Goal: Information Seeking & Learning: Learn about a topic

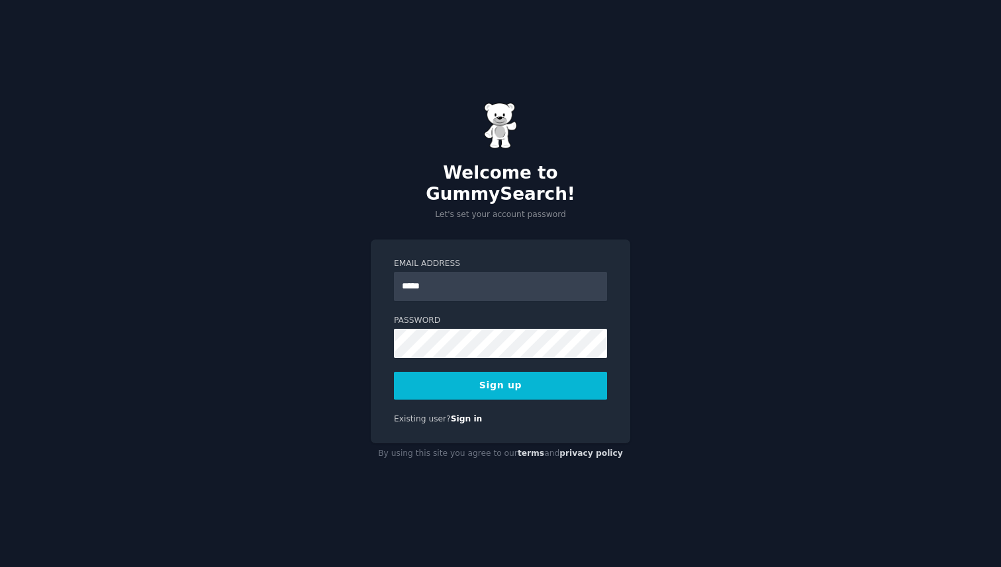
type input "**********"
click at [480, 372] on button "Sign up" at bounding box center [500, 386] width 213 height 28
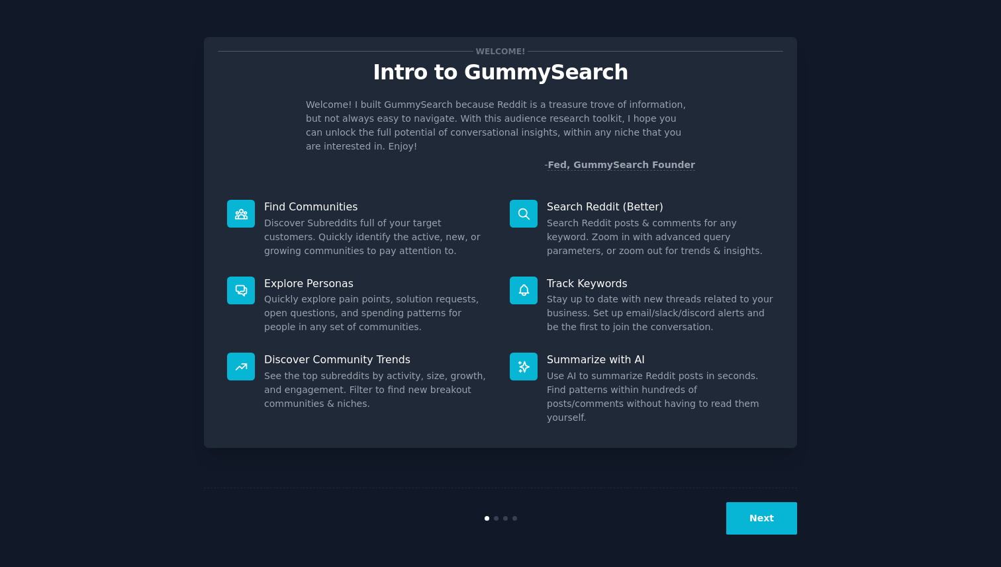
click at [784, 509] on button "Next" at bounding box center [761, 518] width 71 height 32
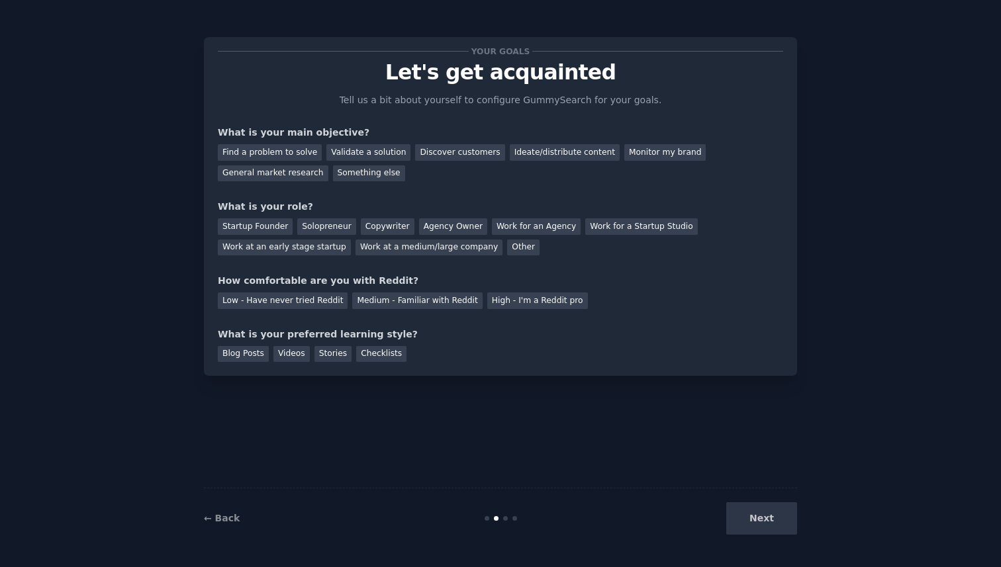
click at [784, 509] on div "Next" at bounding box center [698, 518] width 198 height 32
click at [293, 151] on div "Find a problem to solve" at bounding box center [270, 152] width 104 height 17
click at [349, 147] on div "Validate a solution" at bounding box center [368, 152] width 84 height 17
click at [251, 228] on div "Startup Founder" at bounding box center [255, 226] width 75 height 17
click at [371, 299] on div "Medium - Familiar with Reddit" at bounding box center [417, 301] width 130 height 17
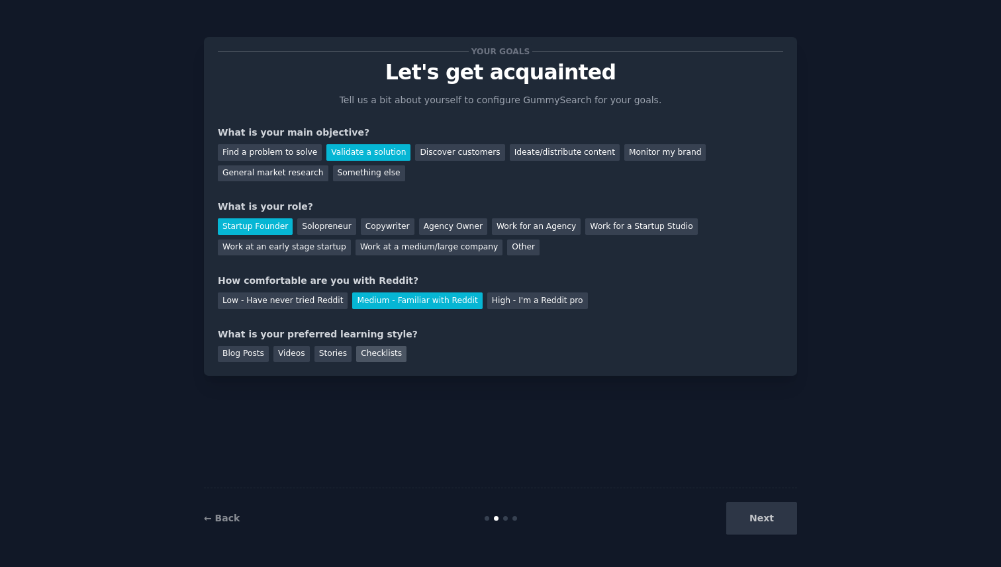
click at [374, 357] on div "Checklists" at bounding box center [381, 354] width 50 height 17
click at [788, 525] on button "Next" at bounding box center [761, 518] width 71 height 32
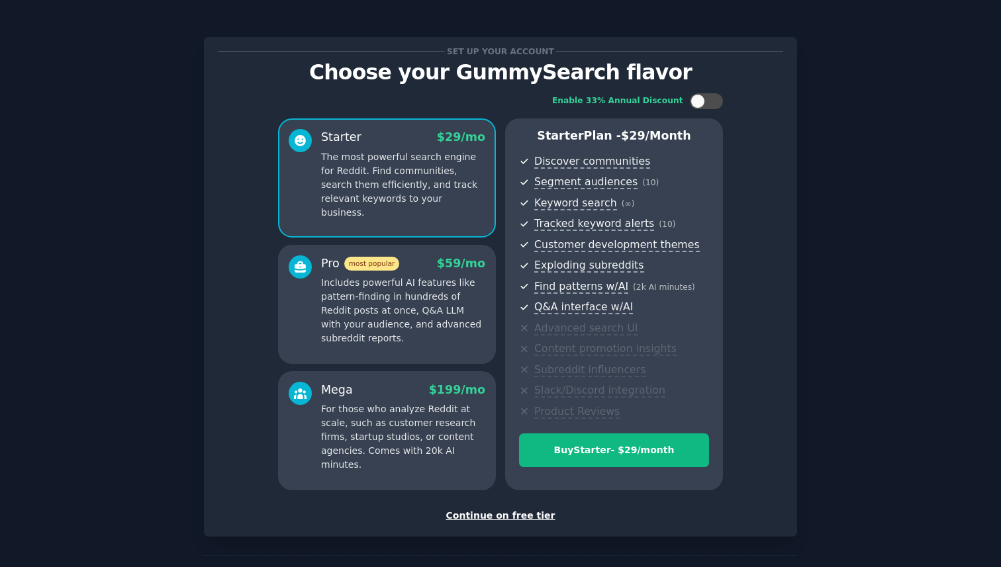
click at [346, 308] on p "Includes powerful AI features like pattern-finding in hundreds of Reddit posts …" at bounding box center [403, 310] width 164 height 69
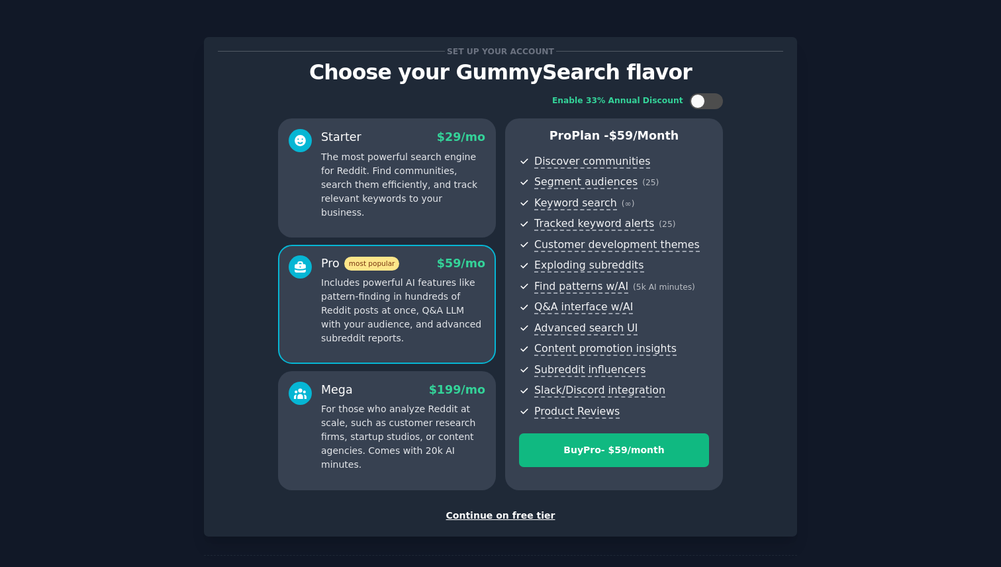
click at [361, 216] on div "Starter $ 29 /mo The most powerful search engine for Reddit. Find communities, …" at bounding box center [387, 177] width 218 height 119
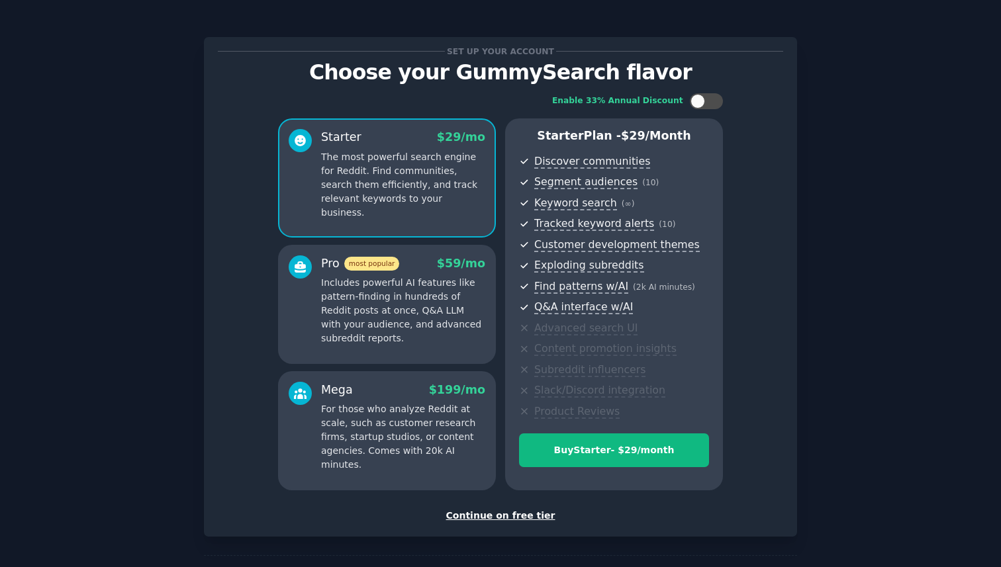
click at [490, 519] on div "Continue on free tier" at bounding box center [500, 516] width 565 height 14
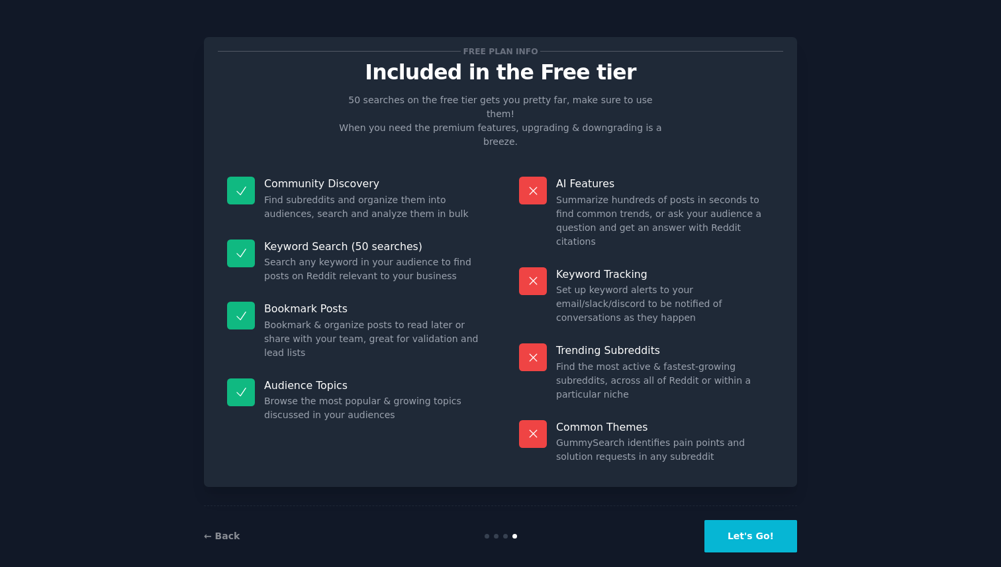
click at [720, 520] on button "Let's Go!" at bounding box center [750, 536] width 93 height 32
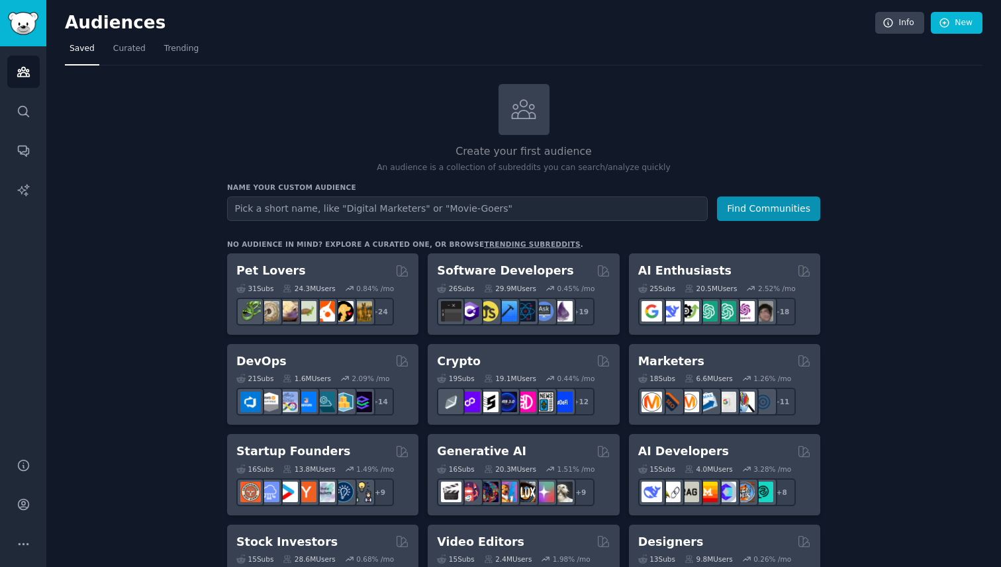
click at [334, 208] on input "text" at bounding box center [467, 209] width 480 height 24
type input "devops"
type input "devops engineers"
click at [758, 212] on button "Find Communities" at bounding box center [768, 209] width 103 height 24
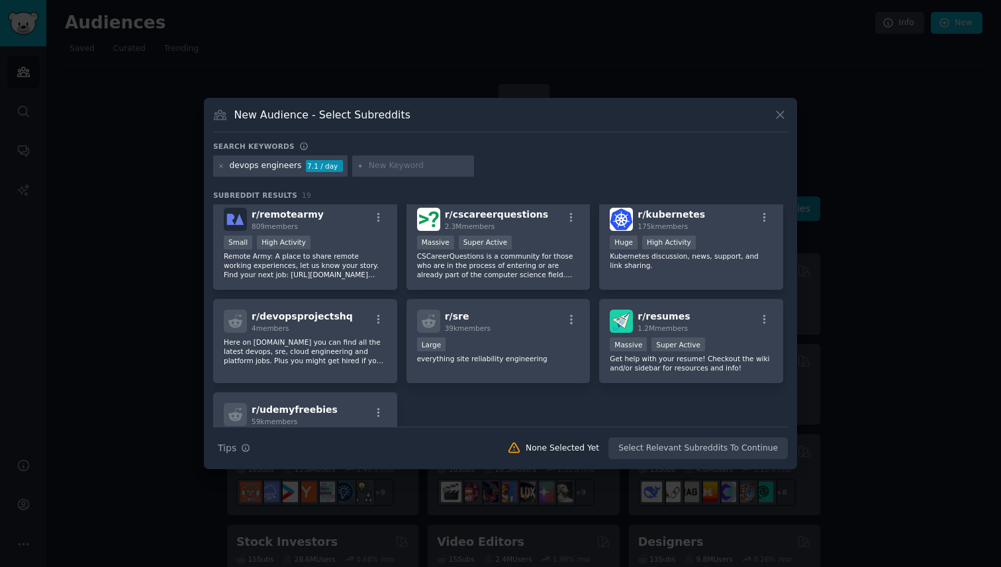
scroll to position [408, 0]
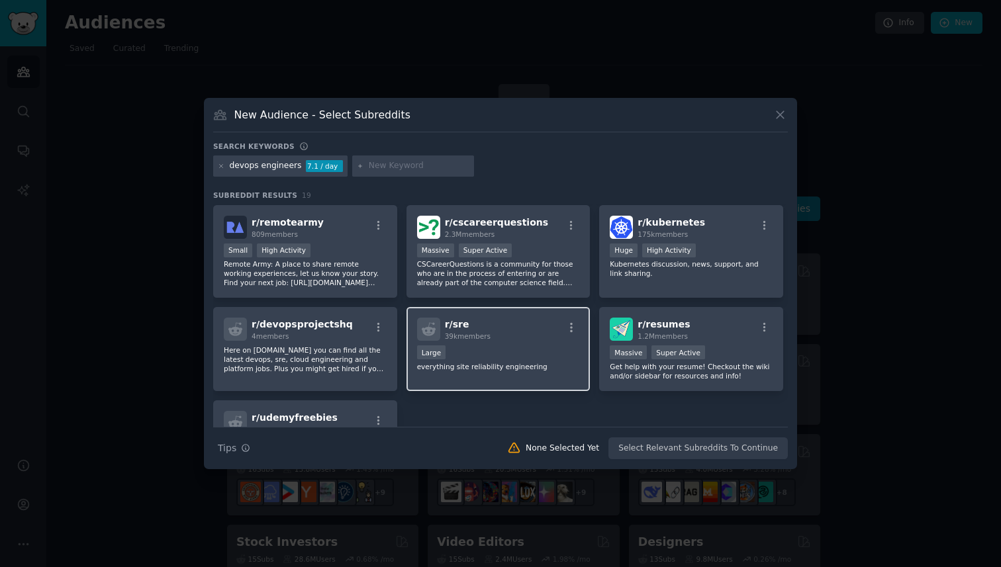
click at [534, 337] on div "r/ sre 39k members" at bounding box center [498, 329] width 163 height 23
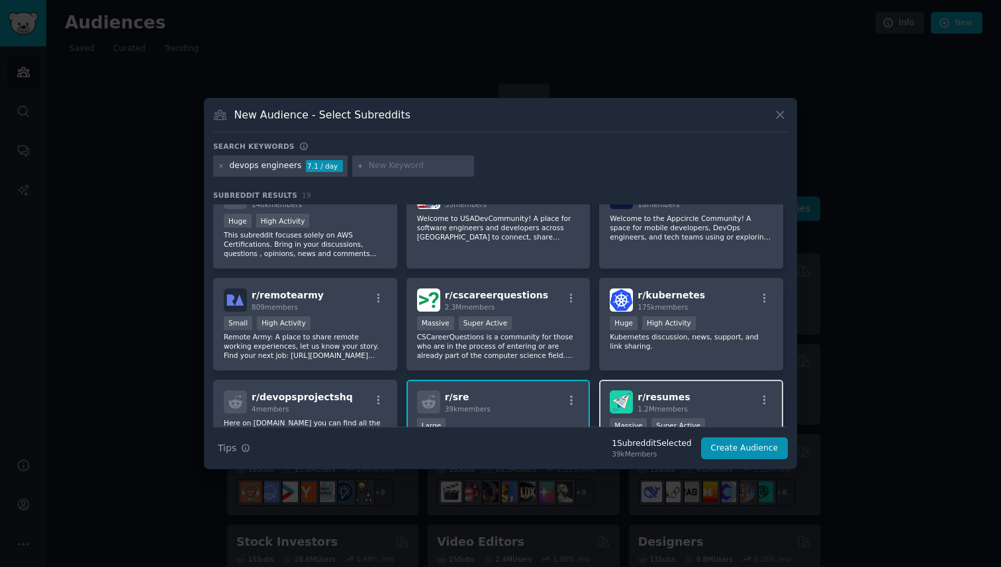
scroll to position [335, 0]
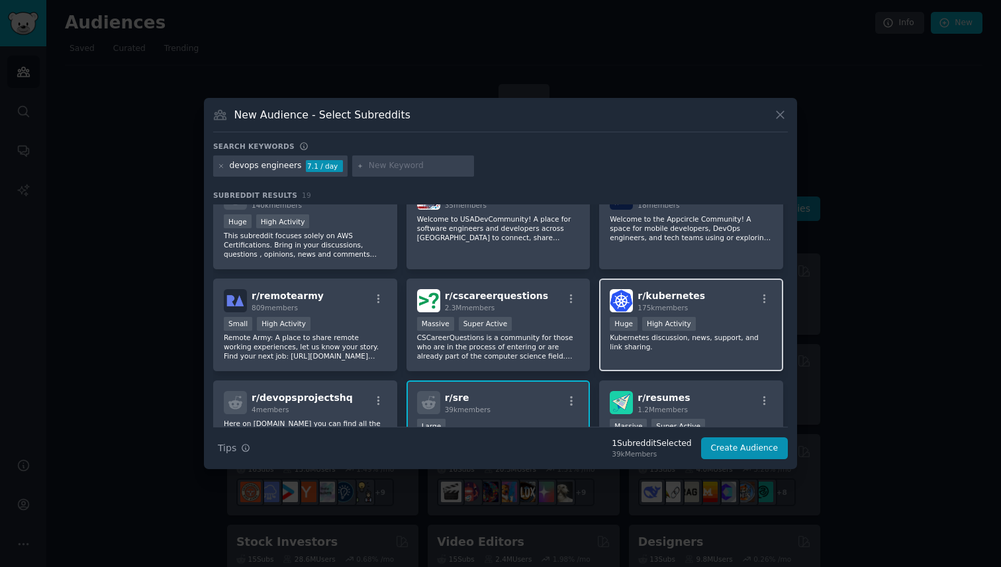
click at [698, 305] on div "r/ kubernetes 175k members" at bounding box center [690, 300] width 163 height 23
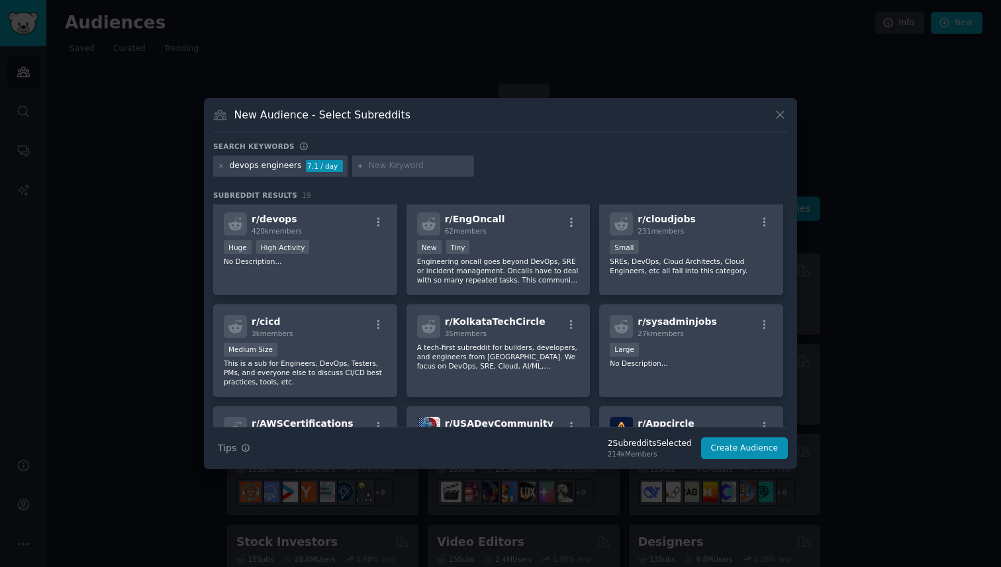
scroll to position [106, 0]
click at [690, 329] on div "27k members" at bounding box center [676, 332] width 79 height 9
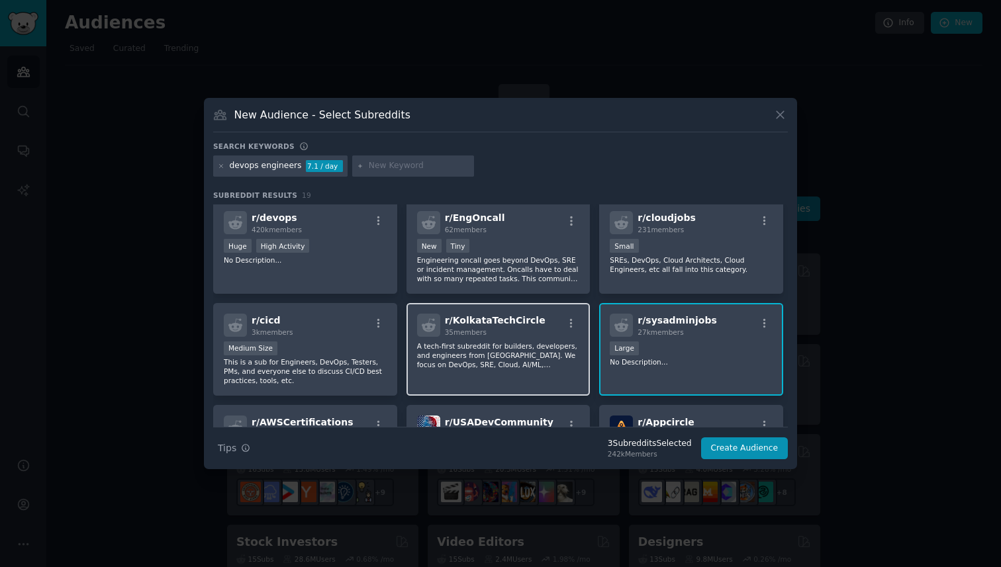
scroll to position [82, 0]
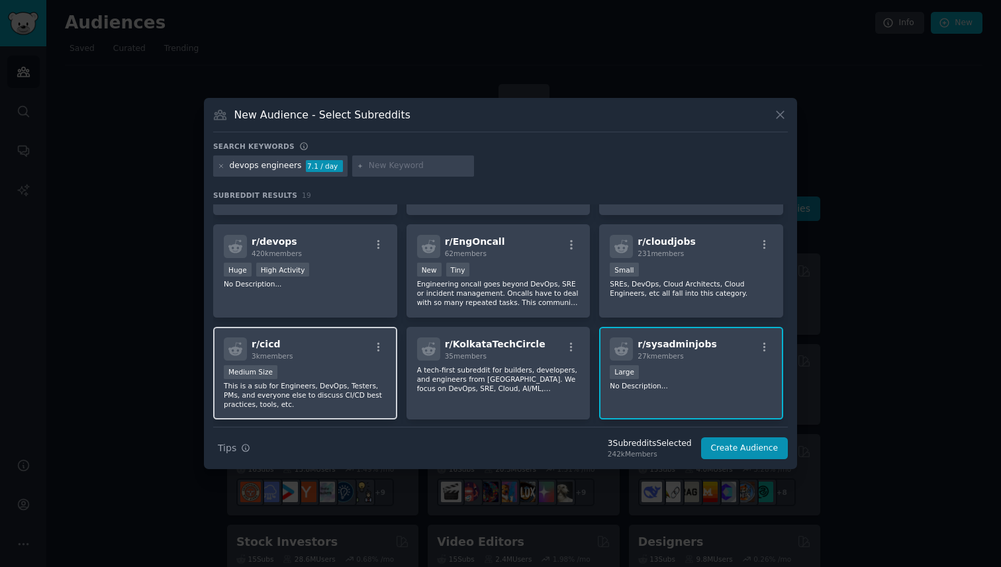
click at [320, 350] on div "r/ cicd 3k members" at bounding box center [305, 349] width 163 height 23
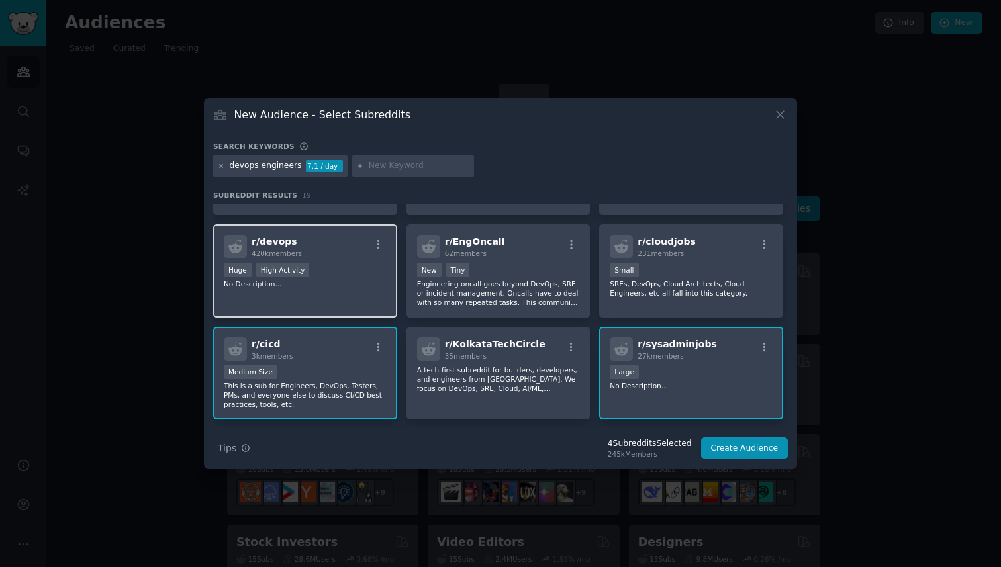
click at [334, 271] on div "Huge High Activity" at bounding box center [305, 271] width 163 height 17
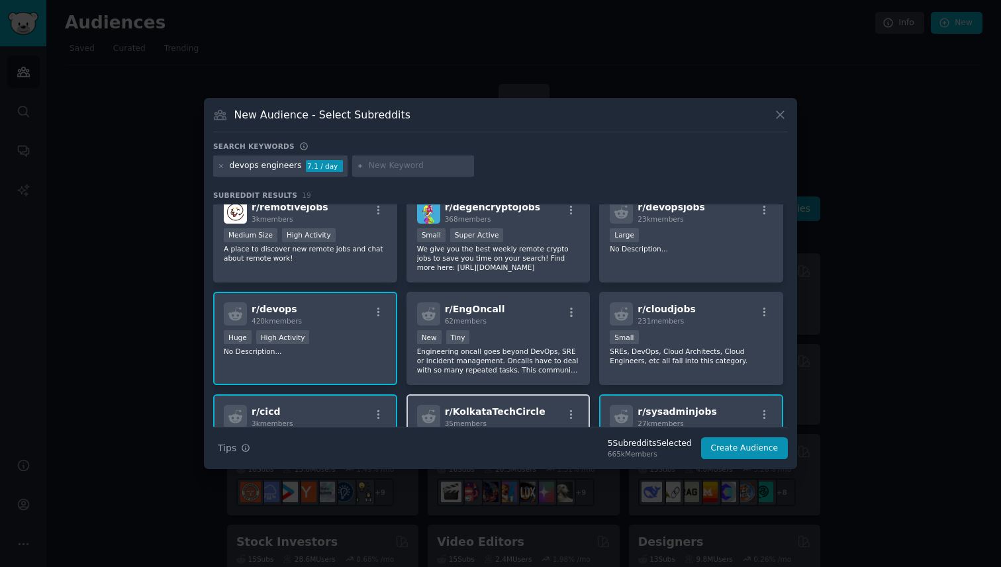
scroll to position [0, 0]
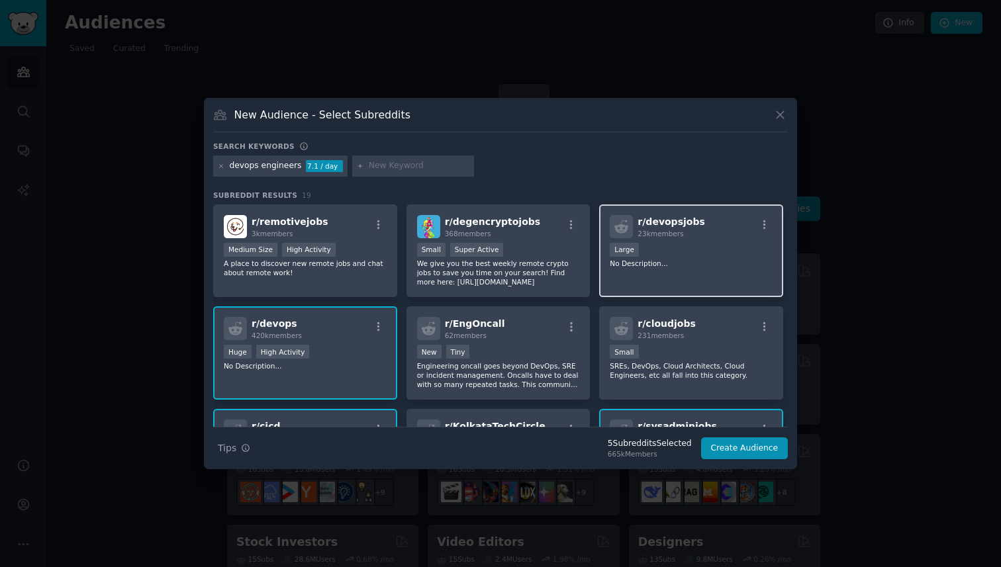
click at [725, 271] on div "r/ devopsjobs 23k members Large No Description..." at bounding box center [691, 250] width 184 height 93
click at [743, 449] on button "Create Audience" at bounding box center [744, 448] width 87 height 23
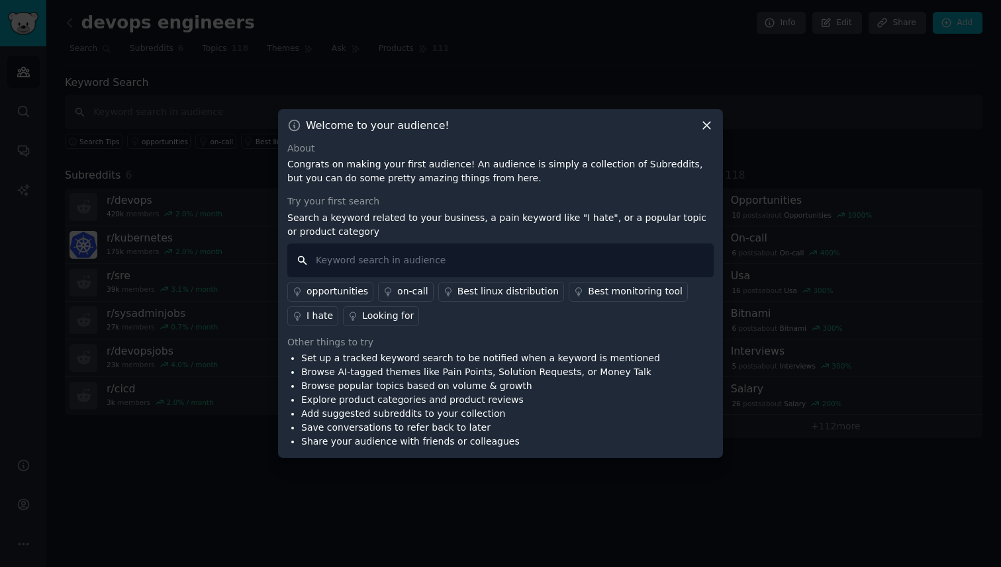
click at [484, 256] on input "text" at bounding box center [500, 261] width 426 height 34
click at [394, 261] on input "I hate" at bounding box center [500, 261] width 426 height 34
type input "I hate"
click at [709, 127] on icon at bounding box center [706, 125] width 14 height 14
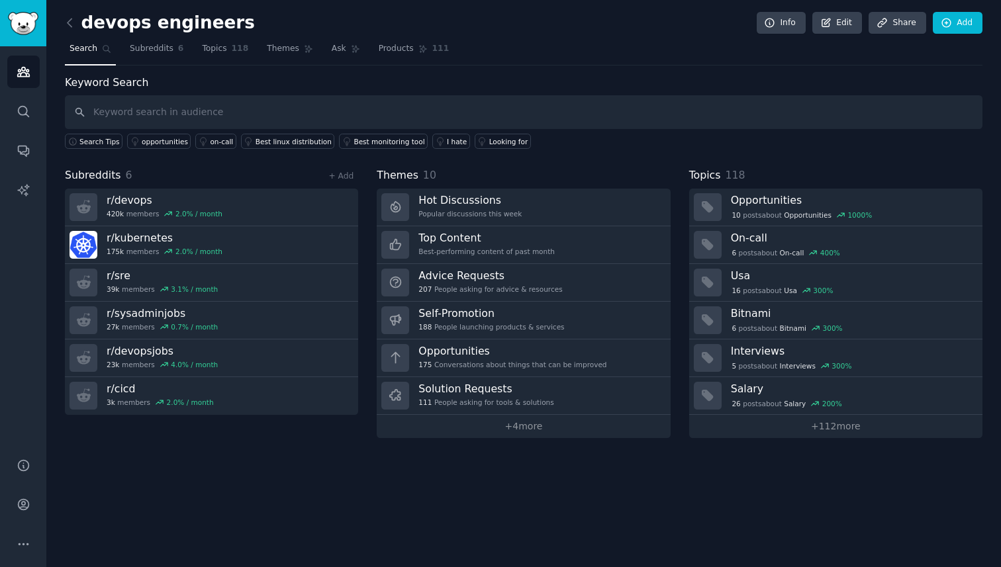
click at [307, 504] on div "devops engineers Info Edit Share Add Search Subreddits 6 Topics 118 Themes Ask …" at bounding box center [523, 283] width 954 height 567
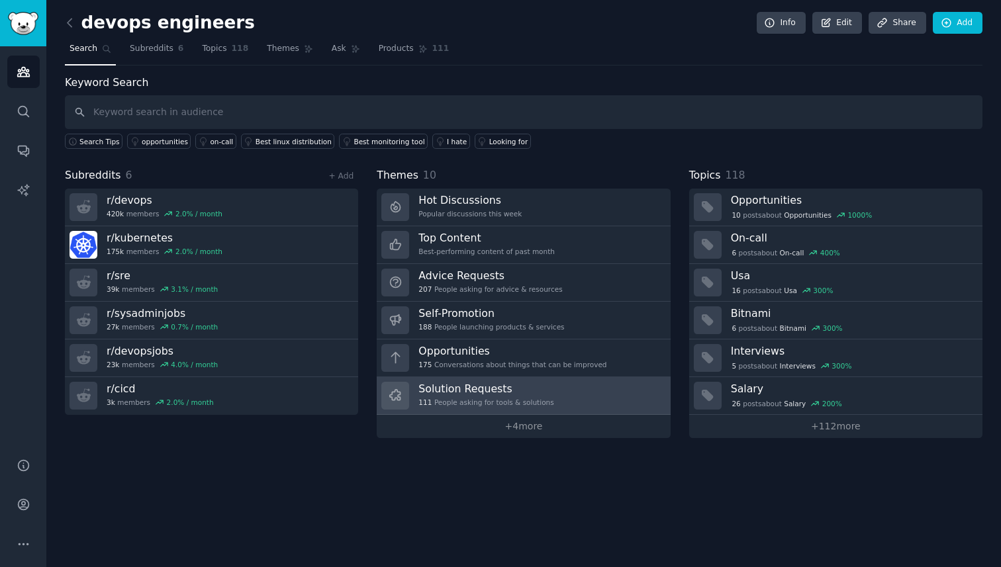
click at [550, 398] on link "Solution Requests 111 People asking for tools & solutions" at bounding box center [523, 396] width 293 height 38
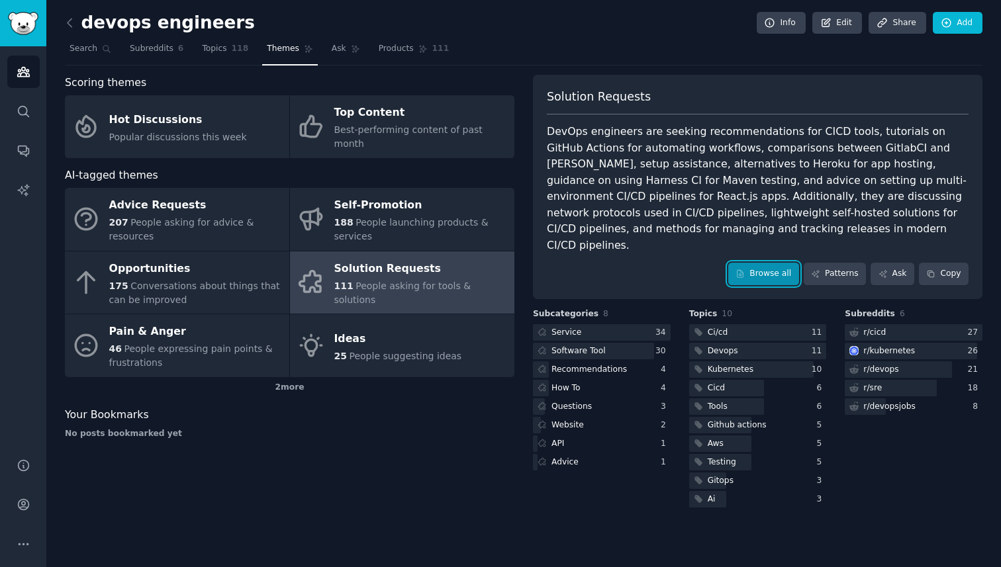
click at [775, 263] on link "Browse all" at bounding box center [763, 274] width 71 height 23
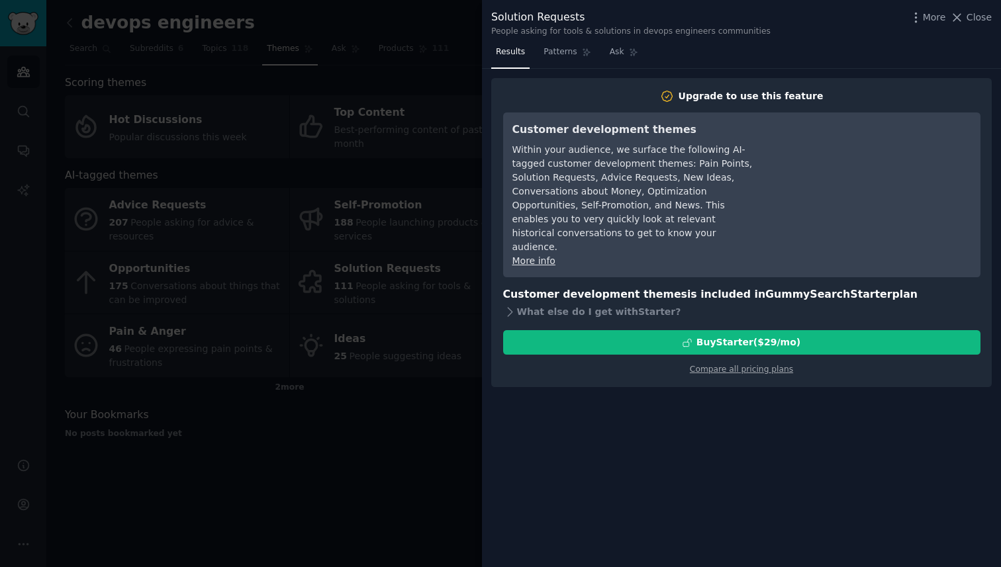
click at [962, 26] on div "Solution Requests People asking for tools & solutions in devops engineers commu…" at bounding box center [741, 23] width 500 height 28
click at [963, 15] on icon at bounding box center [957, 18] width 14 height 14
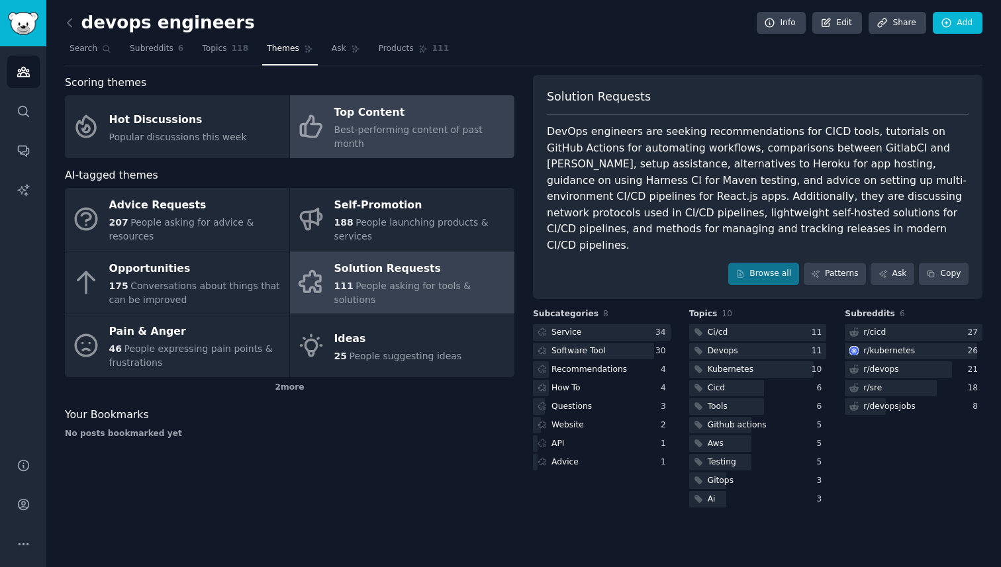
click at [387, 118] on div "Top Content" at bounding box center [420, 113] width 173 height 21
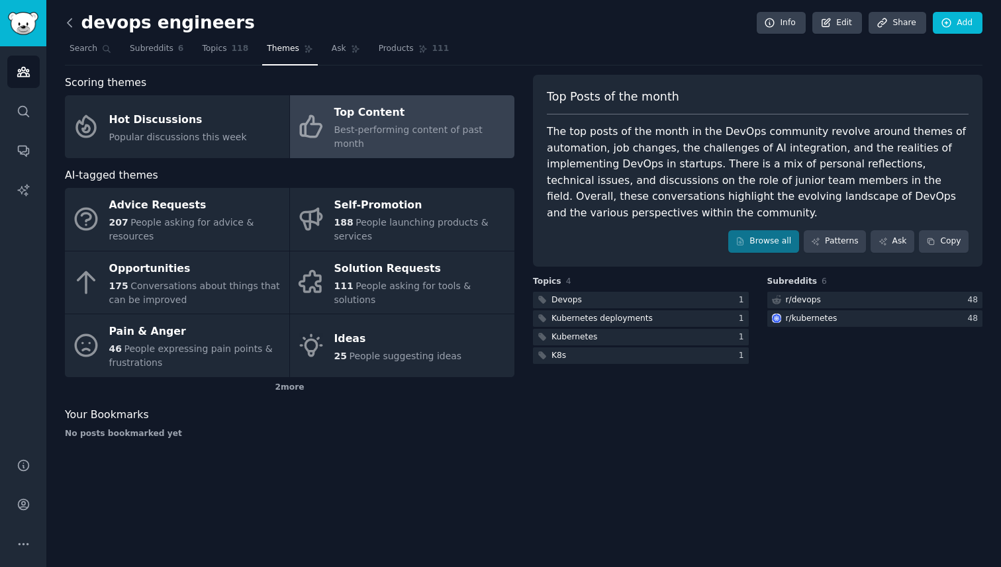
click at [75, 24] on icon at bounding box center [70, 23] width 14 height 14
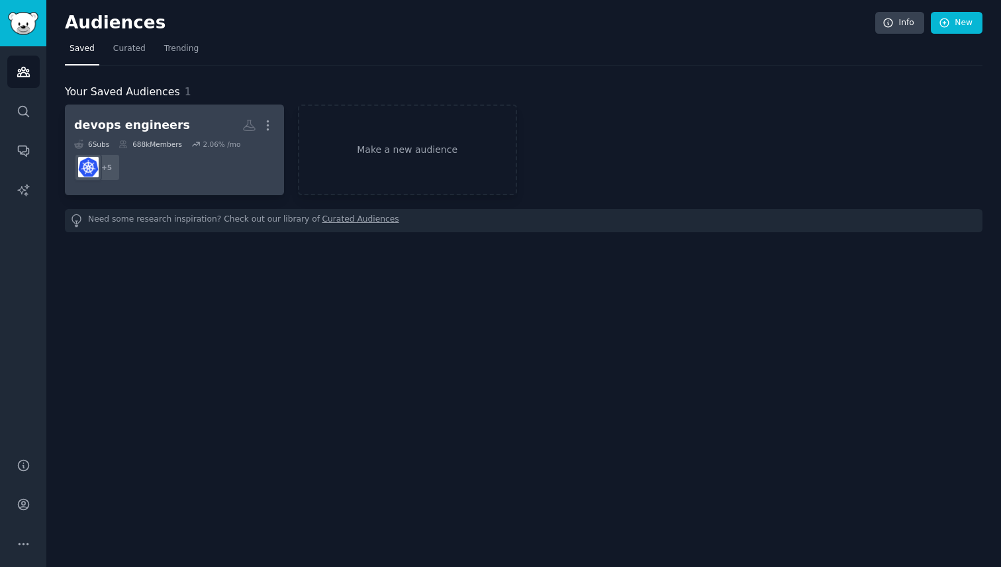
click at [206, 175] on dd "+ 5" at bounding box center [174, 167] width 201 height 37
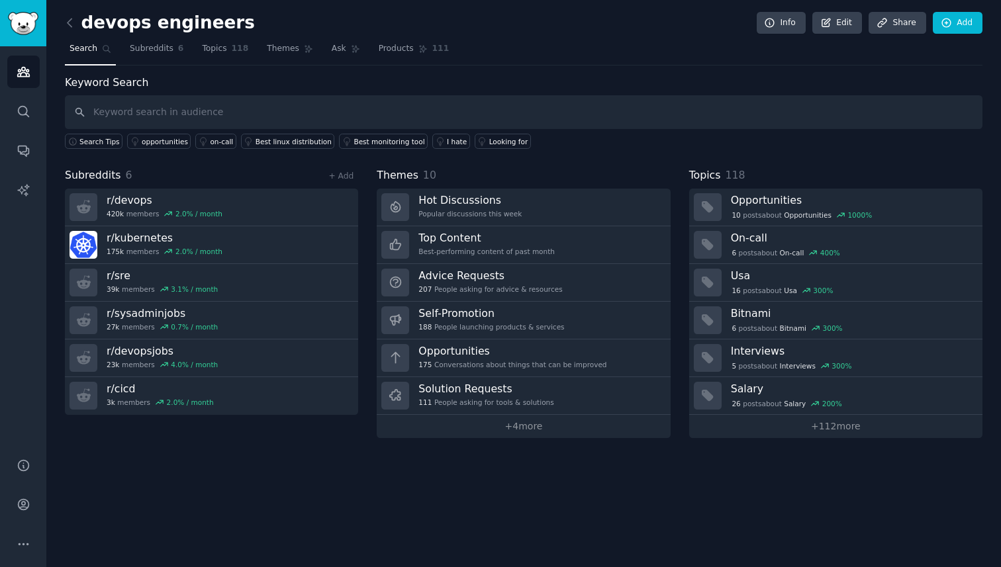
click at [173, 108] on input "text" at bounding box center [523, 112] width 917 height 34
type input "I hate"
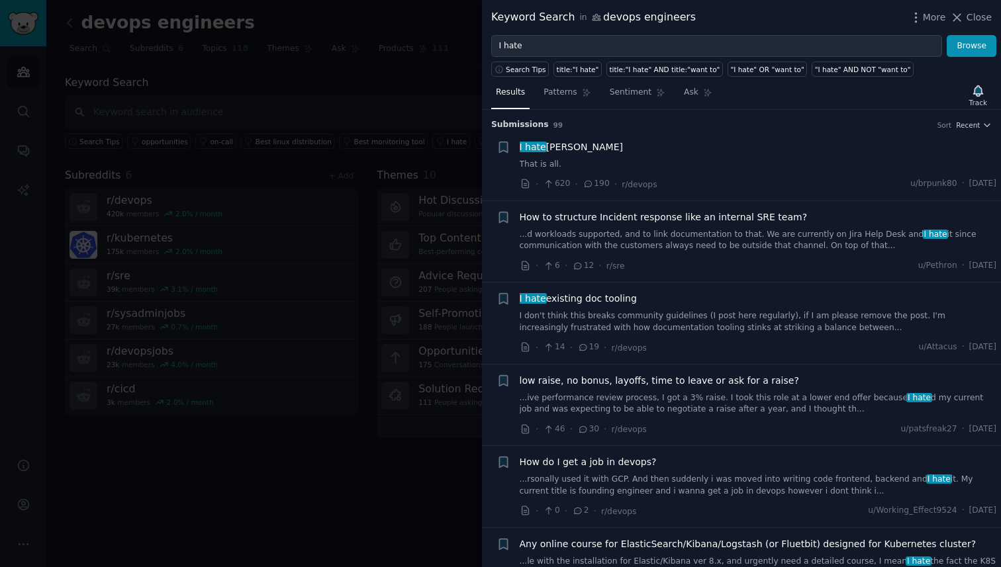
click at [609, 298] on span "I hate existing doc tooling" at bounding box center [577, 299] width 117 height 14
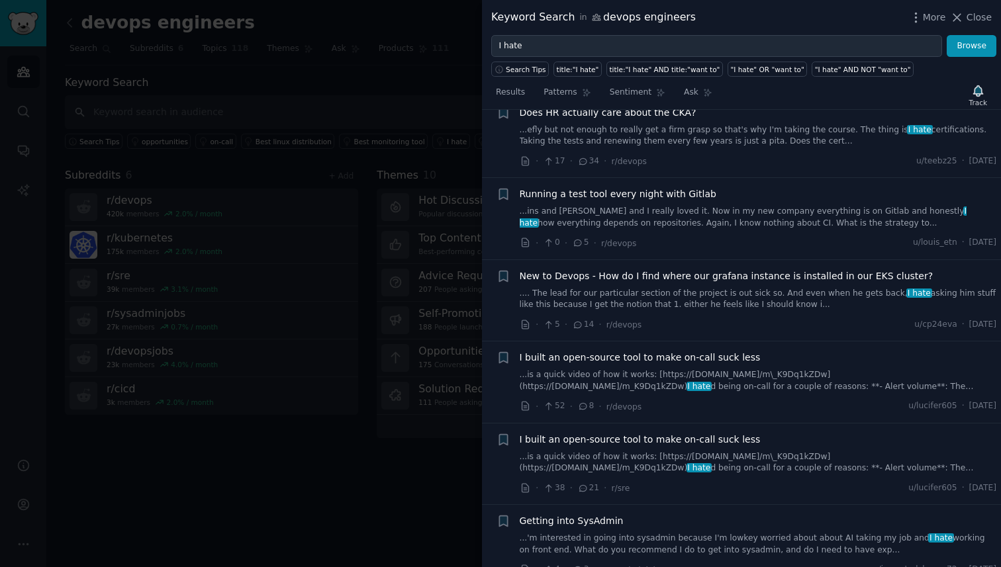
scroll to position [2202, 0]
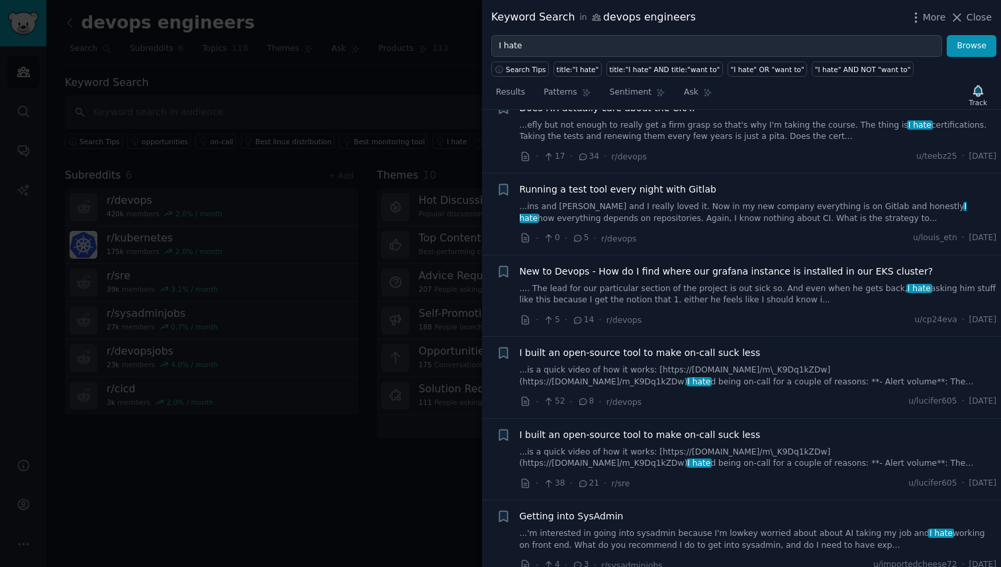
click at [682, 428] on span "I built an open-source tool to make on-call suck less" at bounding box center [639, 435] width 241 height 14
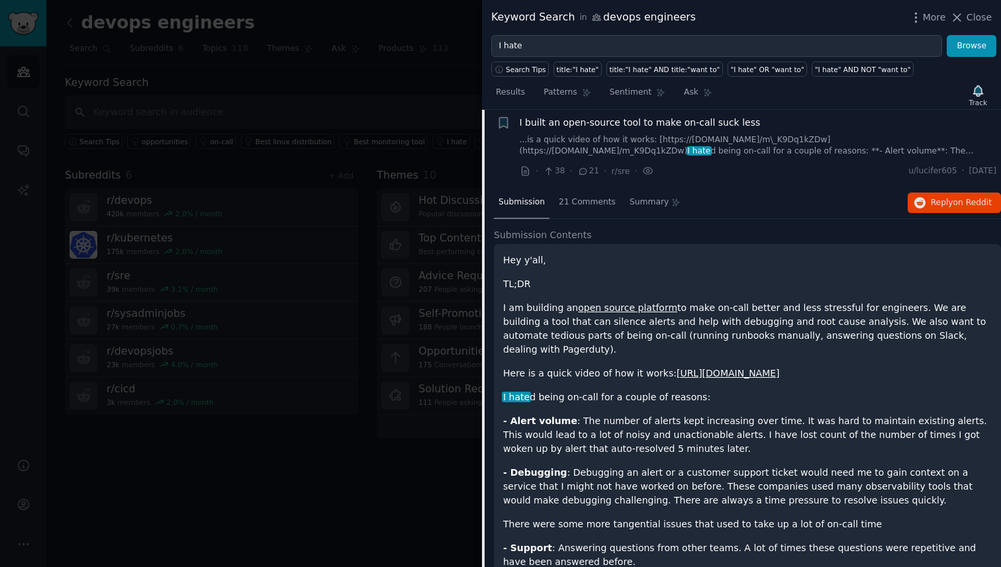
scroll to position [2279, 0]
click at [617, 304] on link "open source platform" at bounding box center [627, 309] width 99 height 11
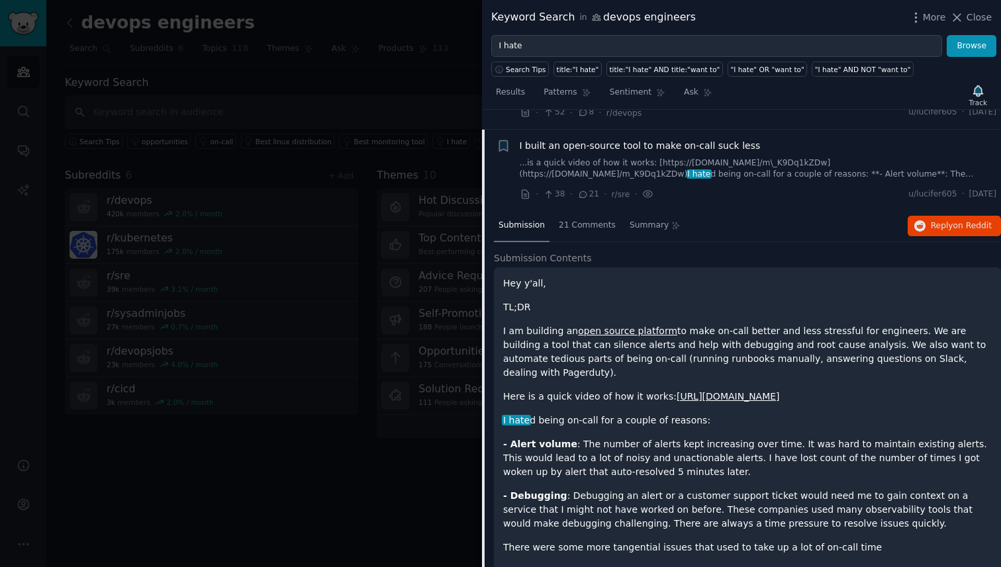
scroll to position [2237, 0]
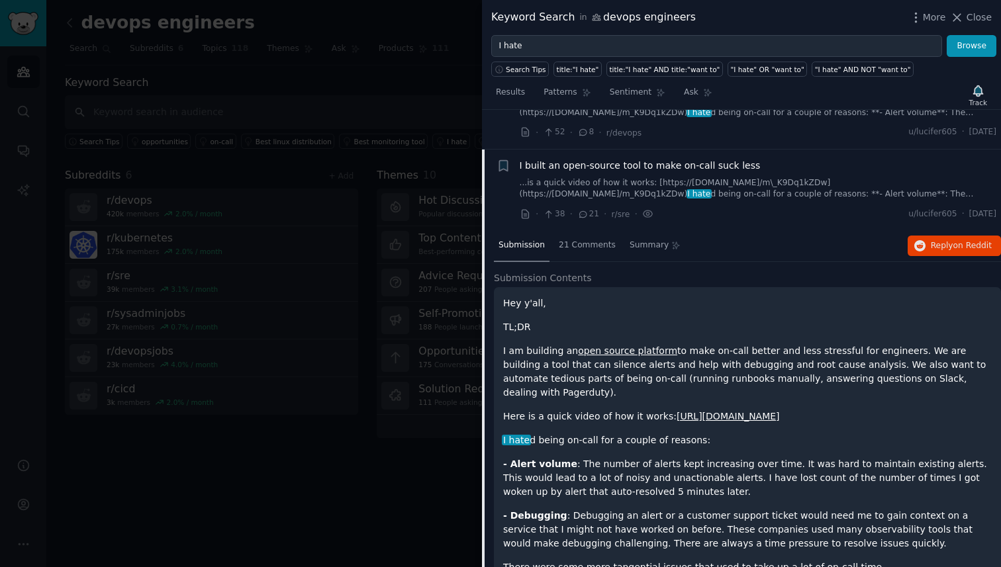
click at [661, 255] on div "Summary" at bounding box center [655, 246] width 60 height 32
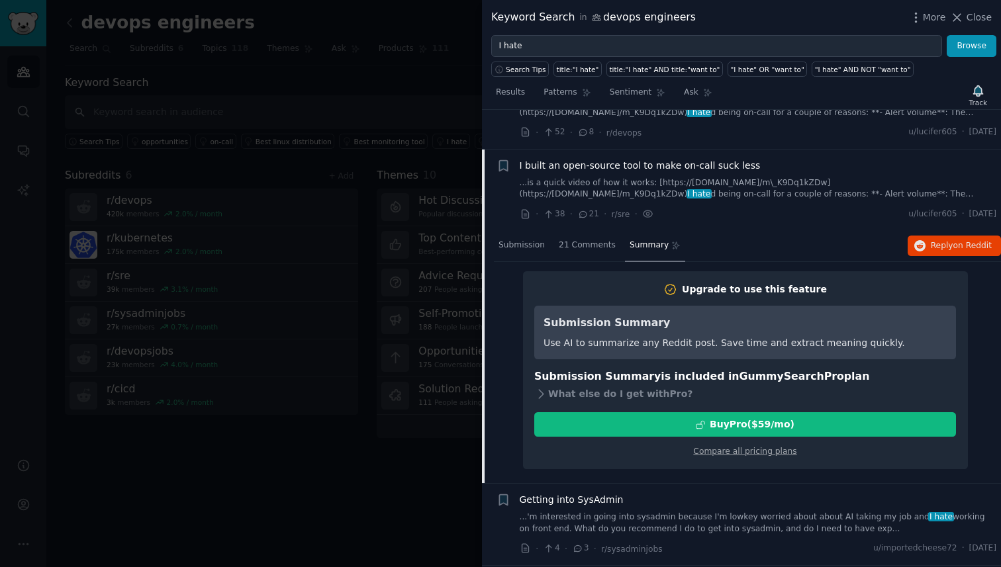
click at [752, 230] on li "+ I built an open-source tool to make on-call suck less ...is a quick video of …" at bounding box center [741, 190] width 519 height 81
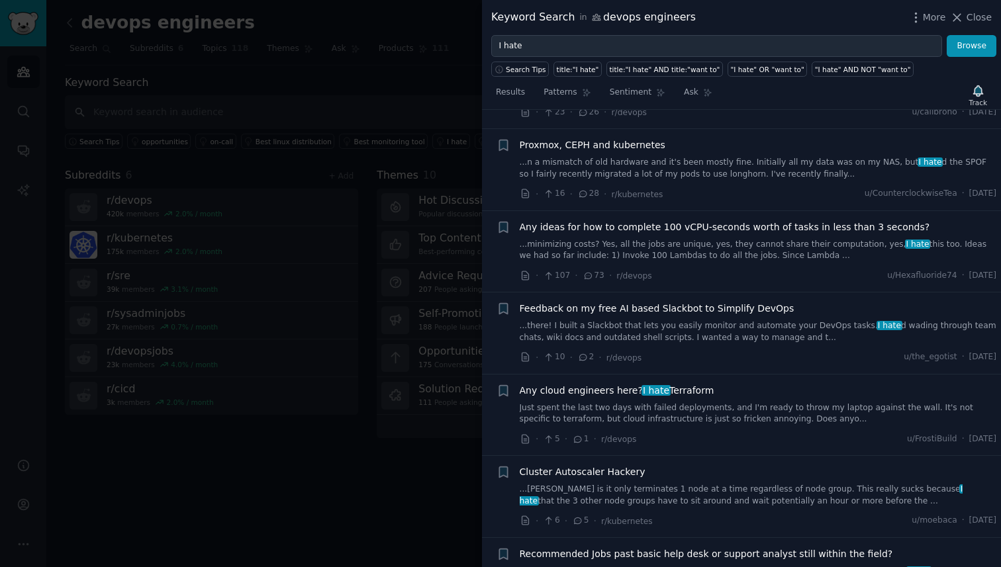
scroll to position [4806, 0]
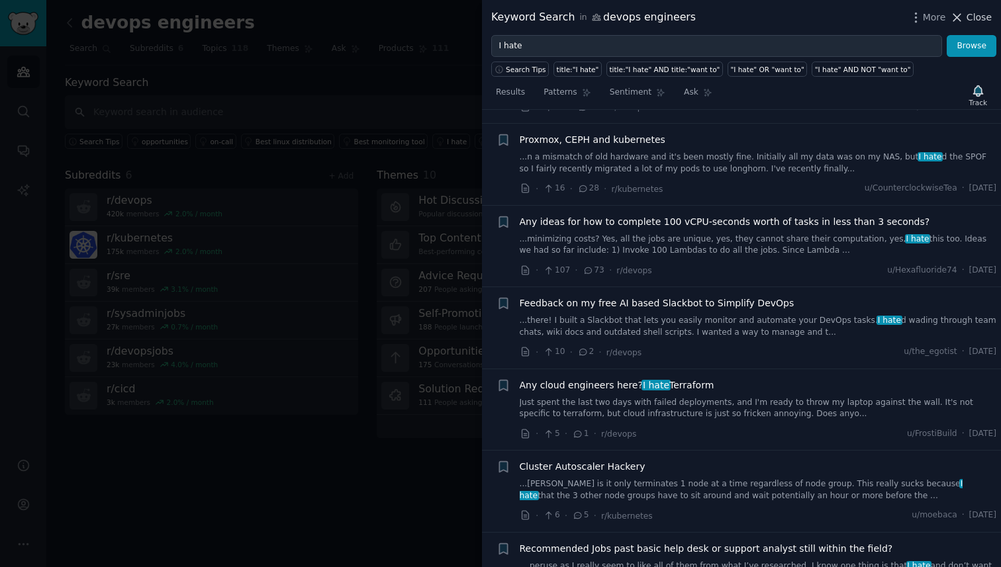
click at [971, 11] on span "Close" at bounding box center [978, 18] width 25 height 14
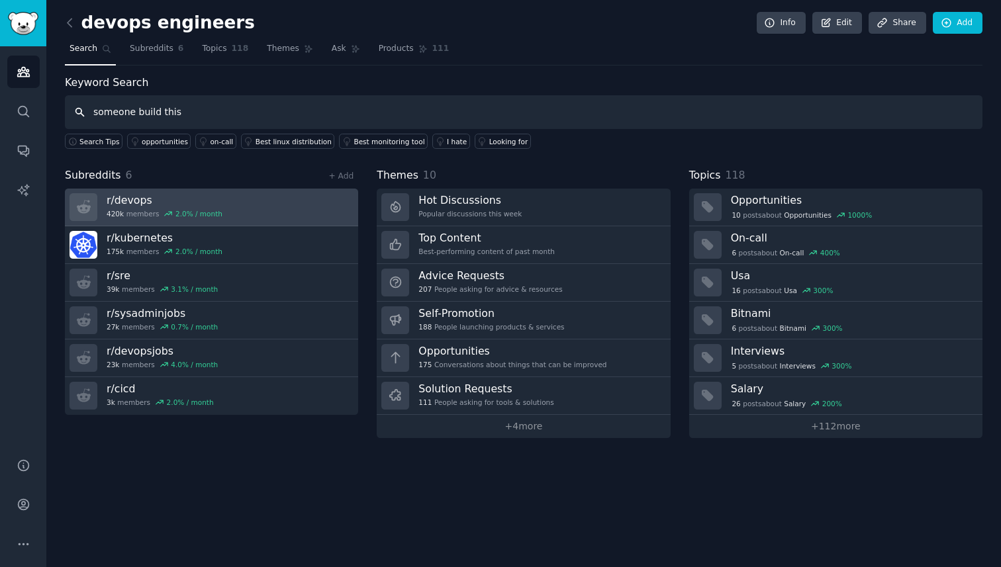
type input "someone build this"
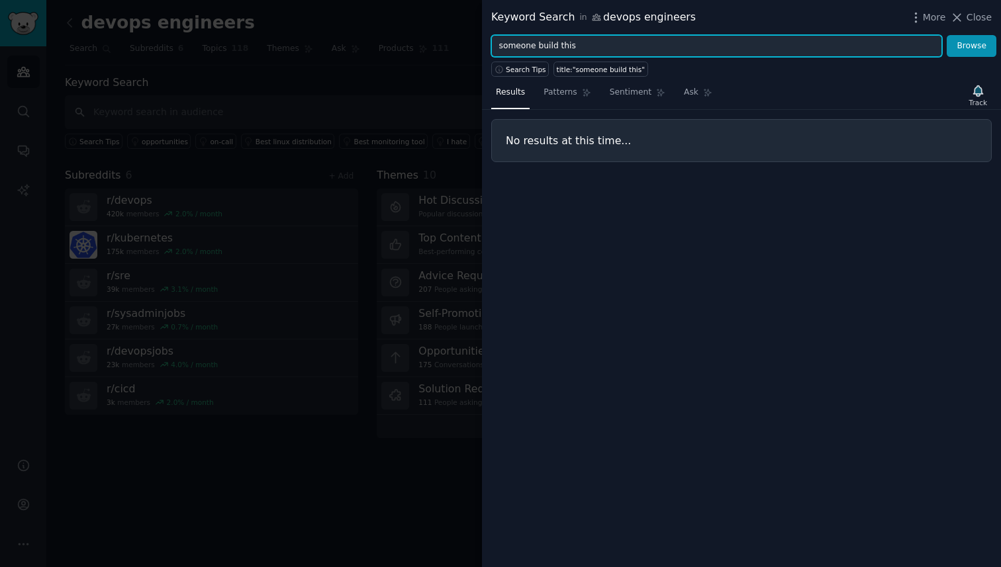
click at [536, 48] on input "someone build this" at bounding box center [716, 46] width 451 height 23
click at [946, 35] on button "Browse" at bounding box center [971, 46] width 50 height 23
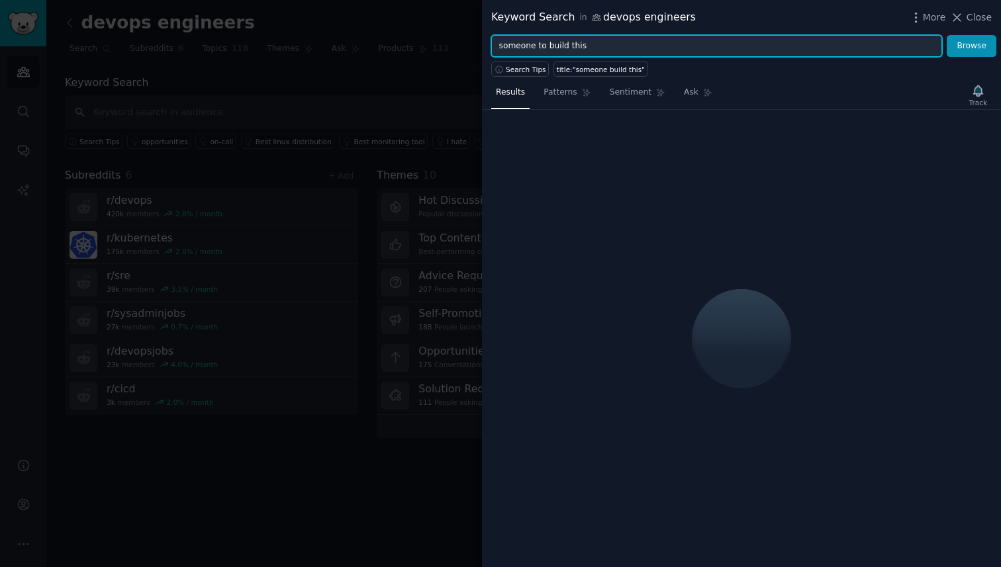
click at [946, 35] on button "Browse" at bounding box center [971, 46] width 50 height 23
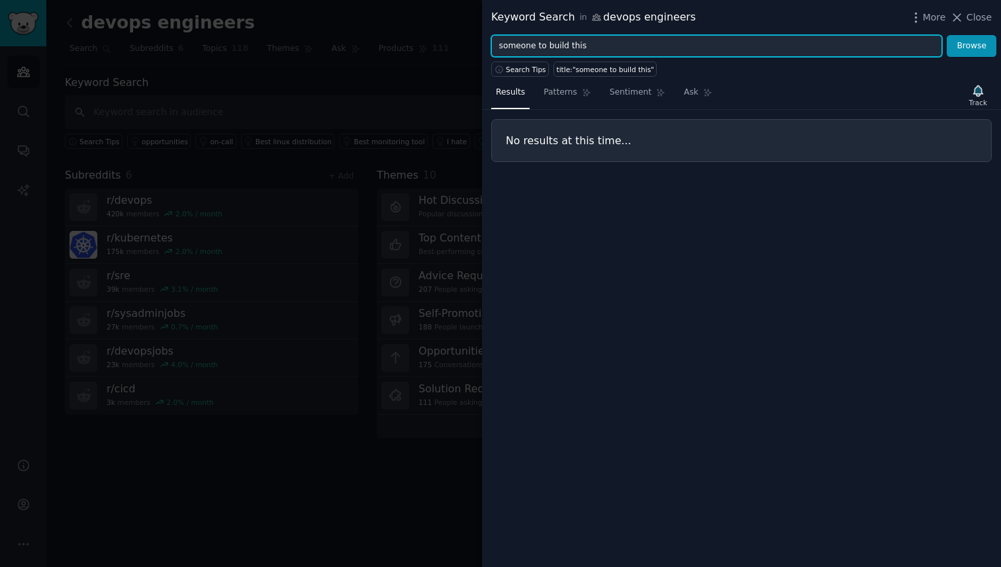
click at [586, 41] on input "someone to build this" at bounding box center [716, 46] width 451 height 23
type input "build this"
click at [946, 35] on button "Browse" at bounding box center [971, 46] width 50 height 23
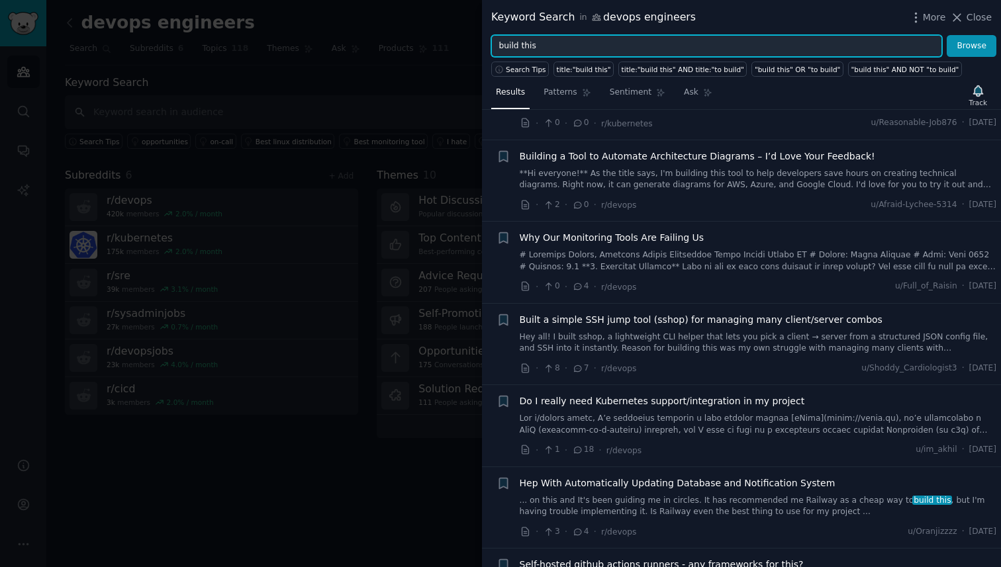
scroll to position [514, 0]
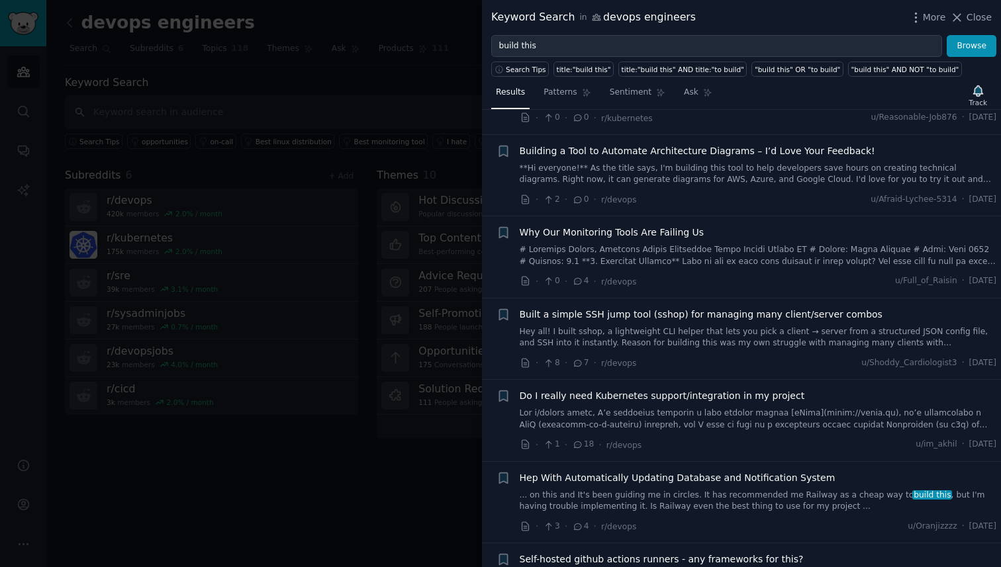
click at [713, 312] on span "Built a simple SSH jump tool (sshop) for managing many client/server combos" at bounding box center [700, 315] width 363 height 14
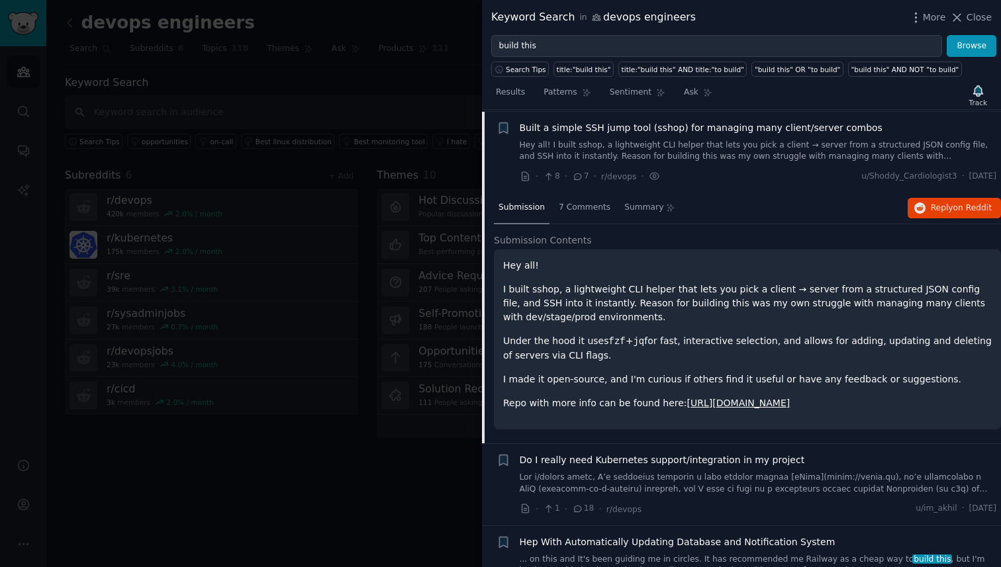
scroll to position [702, 0]
click at [733, 404] on link "https://github.com/Skullsneeze/sshop" at bounding box center [738, 401] width 103 height 11
click at [977, 21] on span "Close" at bounding box center [978, 18] width 25 height 14
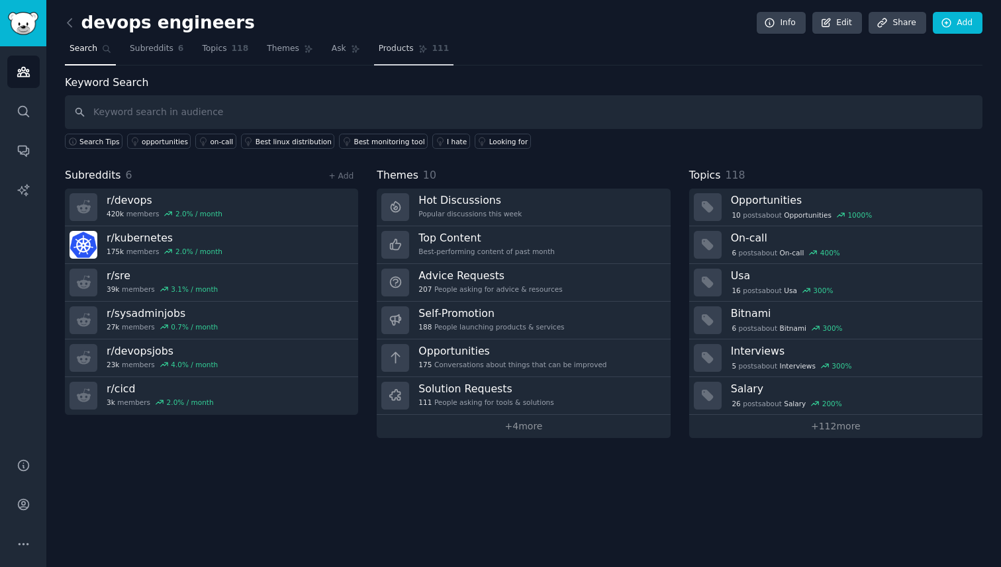
click at [391, 46] on span "Products" at bounding box center [396, 49] width 35 height 12
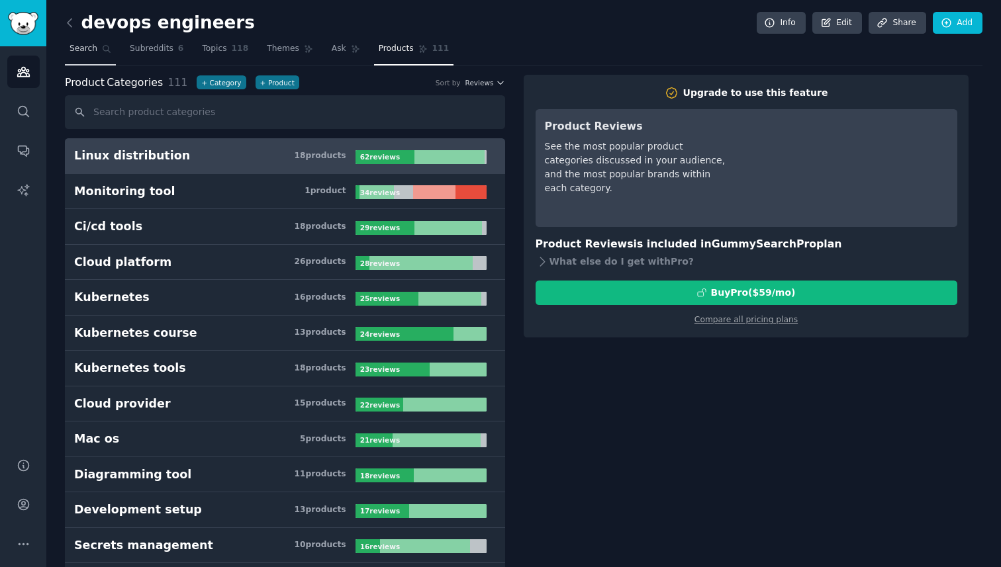
click at [87, 55] on link "Search" at bounding box center [90, 51] width 51 height 27
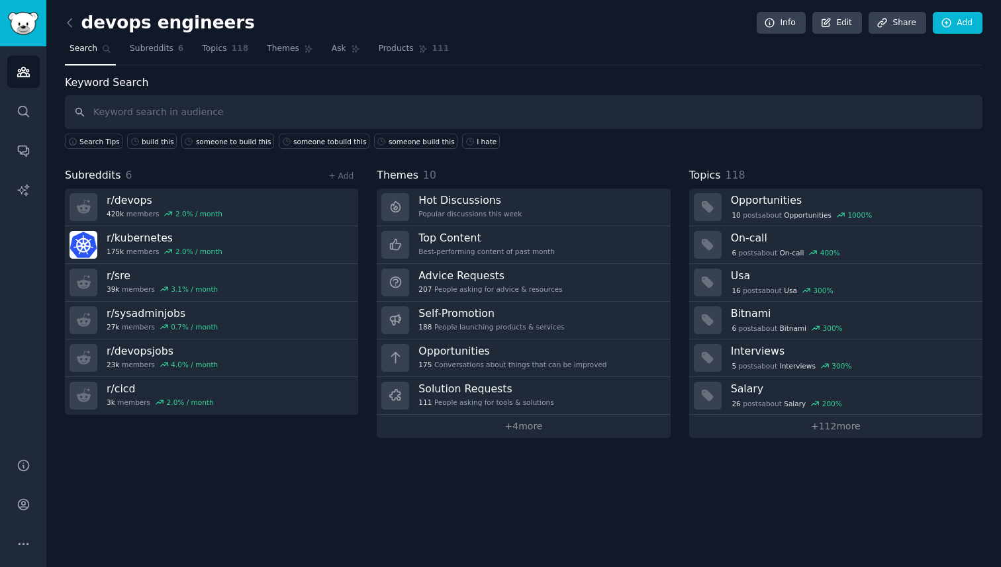
click at [173, 102] on input "text" at bounding box center [523, 112] width 917 height 34
type input "documentation sucks"
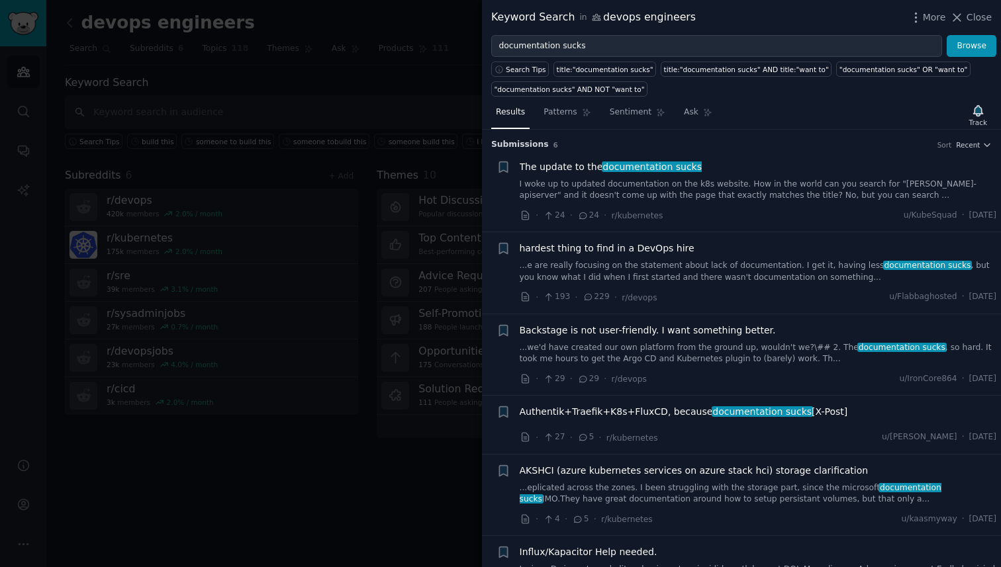
click at [596, 248] on span "hardest thing to find in a DevOps hire" at bounding box center [606, 249] width 175 height 14
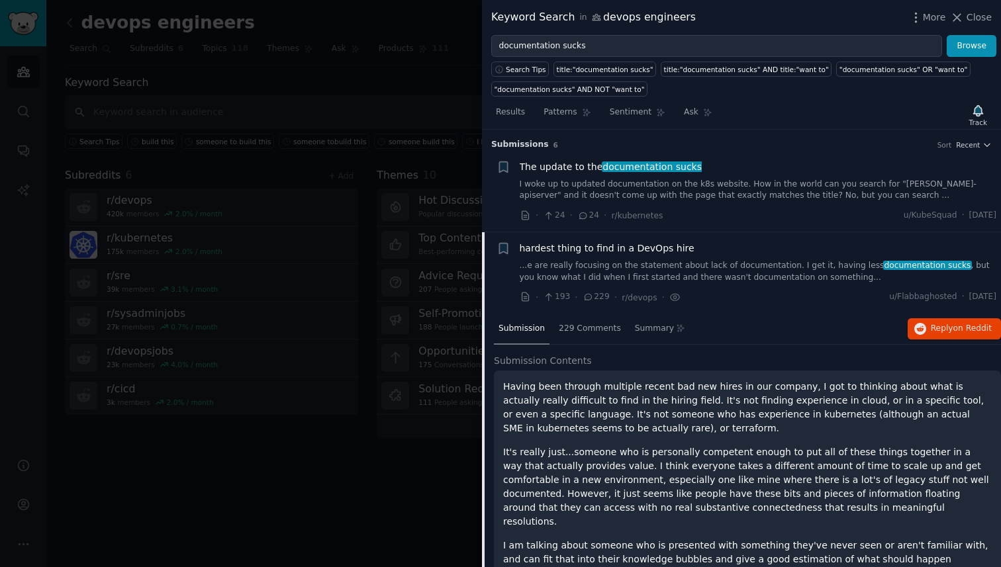
click at [556, 244] on span "hardest thing to find in a DevOps hire" at bounding box center [606, 249] width 175 height 14
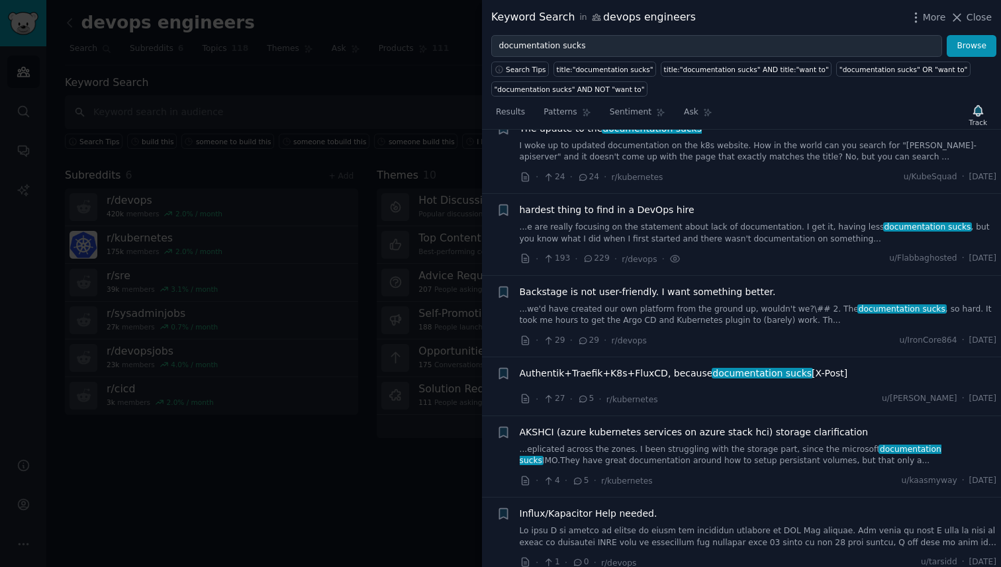
scroll to position [50, 0]
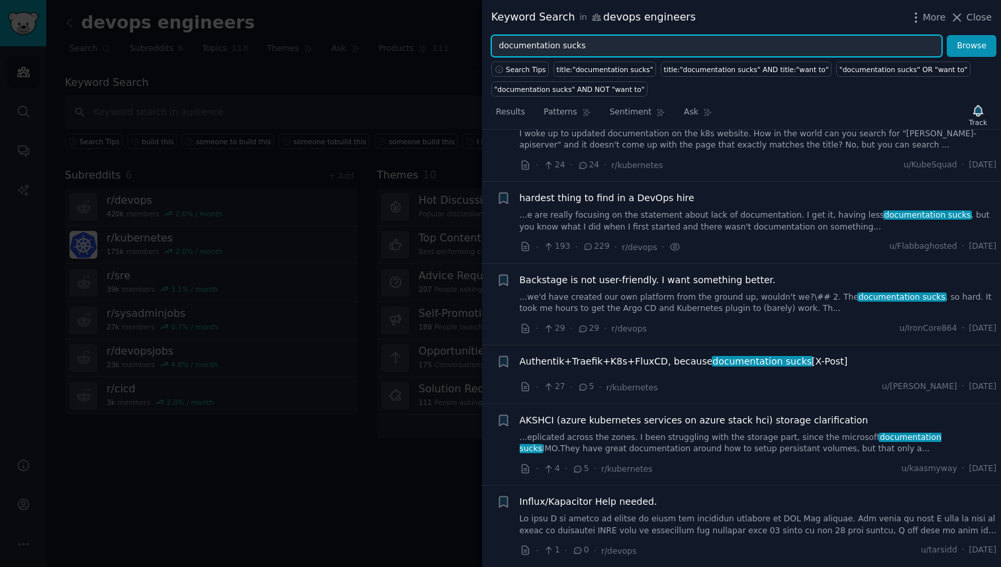
click at [579, 40] on input "documentation sucks" at bounding box center [716, 46] width 451 height 23
click at [565, 47] on input "documentation sucks" at bounding box center [716, 46] width 451 height 23
click at [946, 35] on button "Browse" at bounding box center [971, 46] width 50 height 23
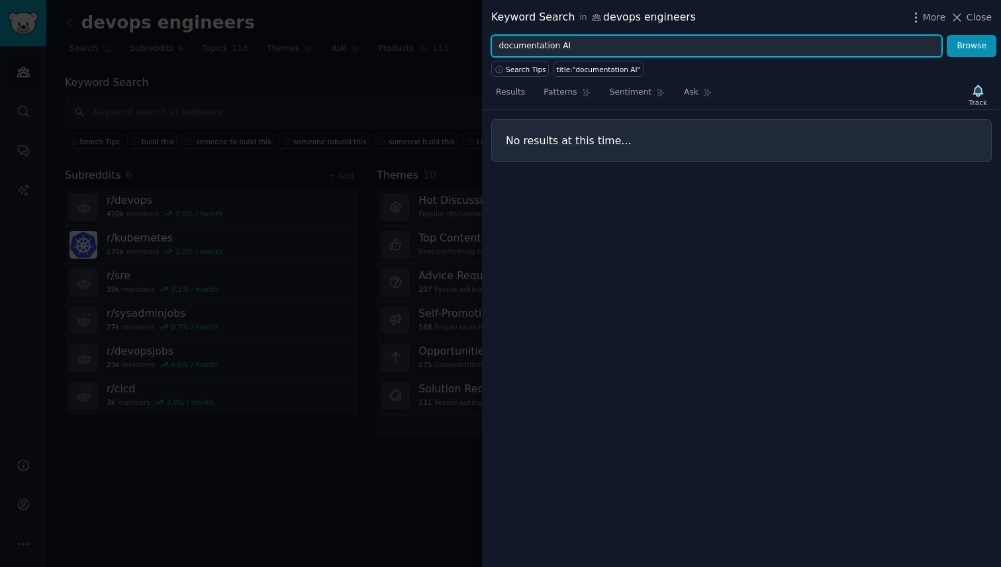
click at [531, 44] on input "documentation AI" at bounding box center [716, 46] width 451 height 23
type input "docs AI"
click at [946, 35] on button "Browse" at bounding box center [971, 46] width 50 height 23
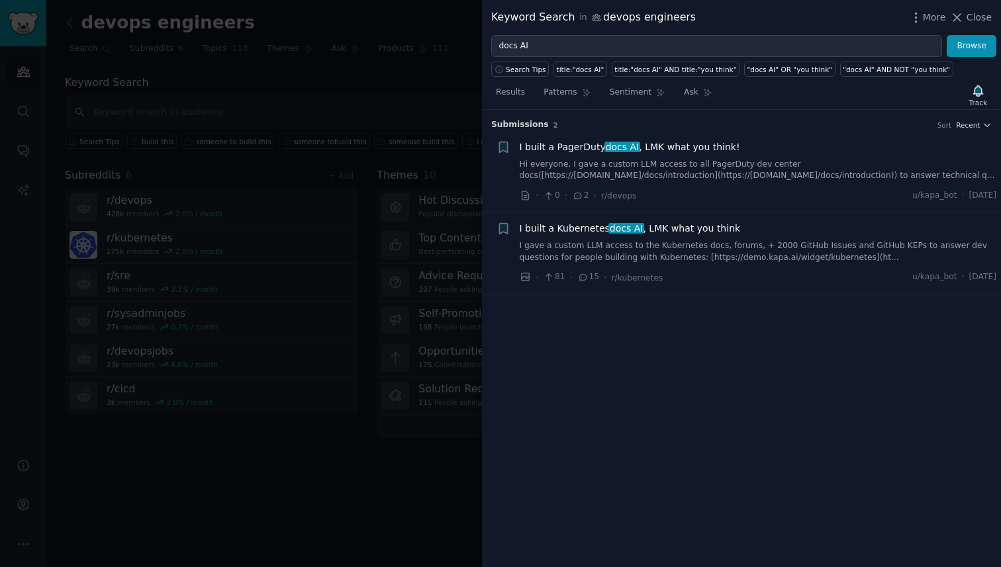
click at [604, 230] on span "I built a Kubernetes docs AI , LMK what you think" at bounding box center [629, 229] width 221 height 14
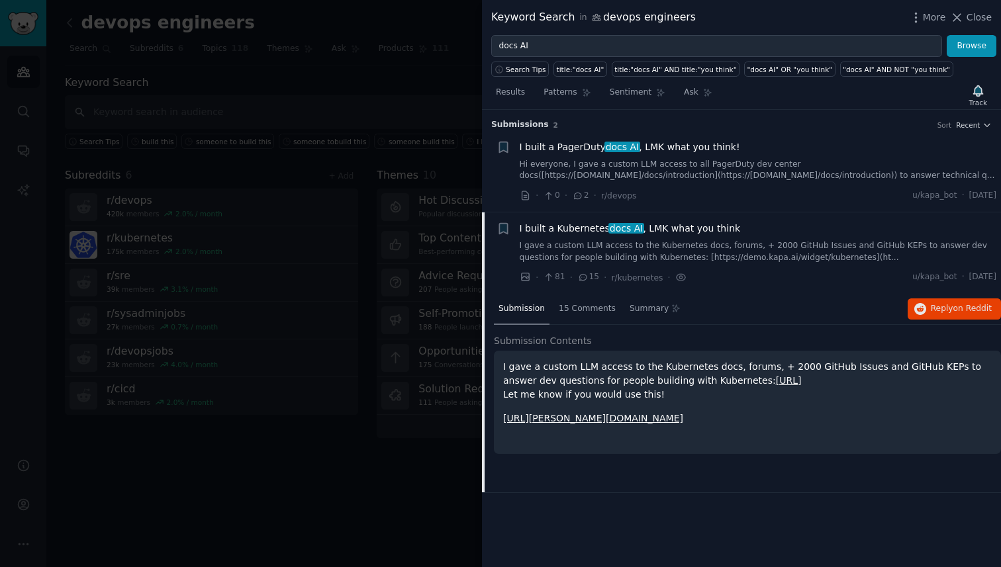
click at [801, 381] on link "https://demo.kapa.ai/widget/kubernetes" at bounding box center [789, 380] width 26 height 11
